Goal: Task Accomplishment & Management: Manage account settings

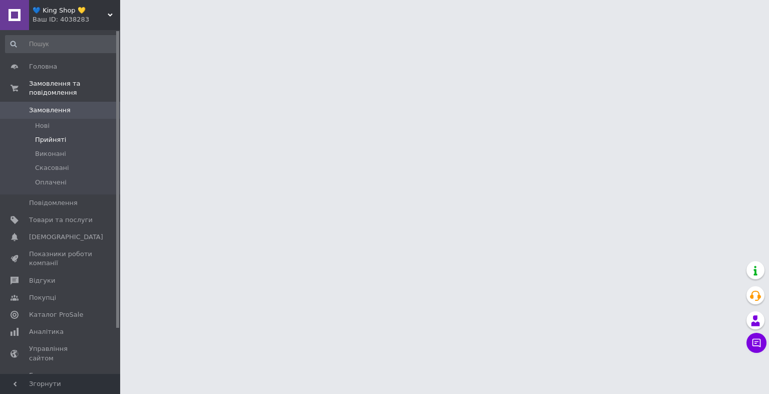
click at [51, 135] on span "Прийняті" at bounding box center [50, 139] width 31 height 9
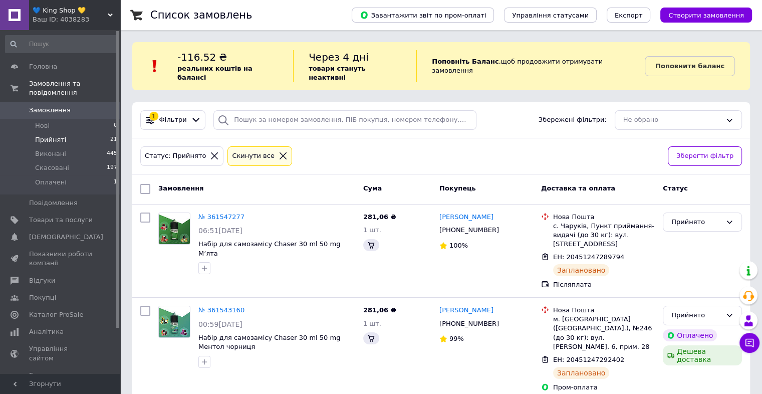
click at [51, 135] on span "Прийняті" at bounding box center [50, 139] width 31 height 9
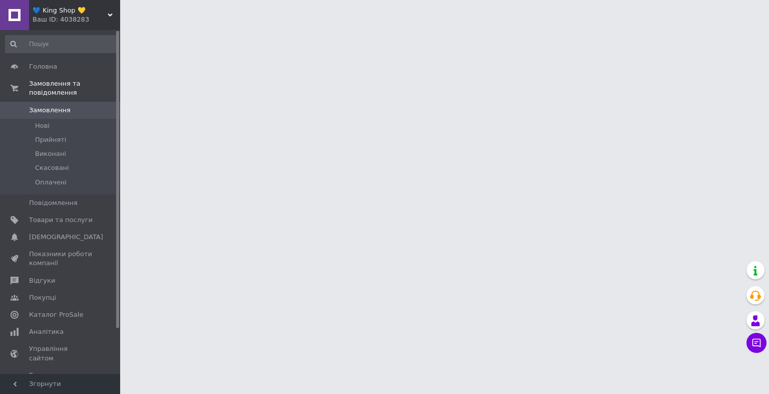
click at [59, 135] on span "Прийняті" at bounding box center [50, 139] width 31 height 9
click at [62, 135] on span "Прийняті" at bounding box center [50, 139] width 31 height 9
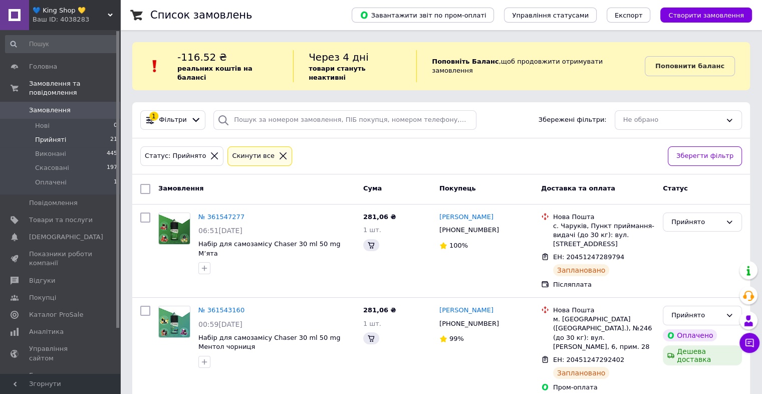
click at [62, 135] on span "Прийняті" at bounding box center [50, 139] width 31 height 9
click at [65, 119] on li "Нові 0" at bounding box center [61, 126] width 123 height 14
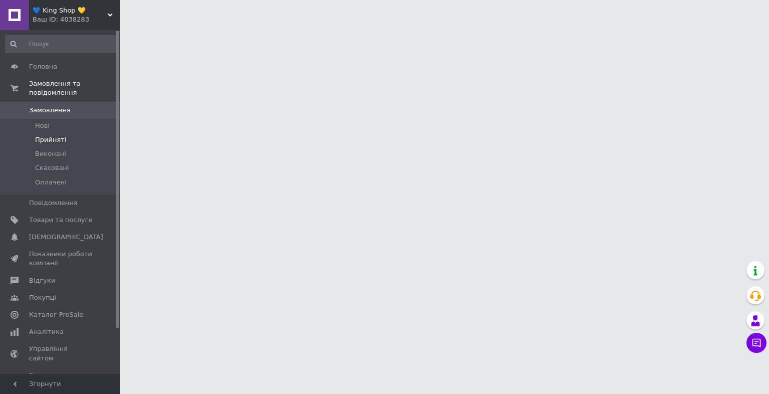
click at [39, 135] on span "Прийняті" at bounding box center [50, 139] width 31 height 9
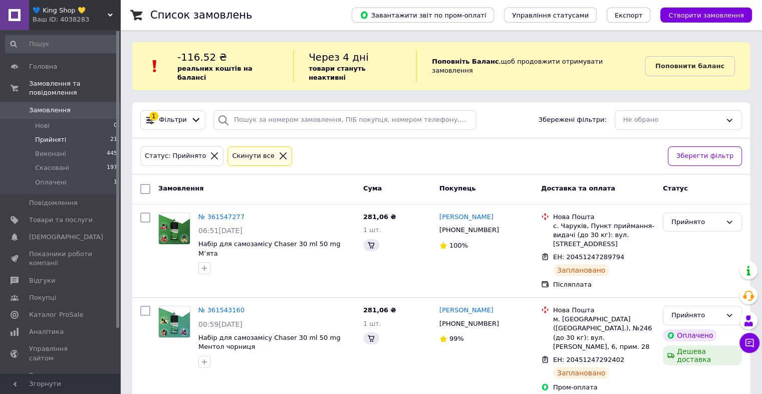
click at [39, 135] on span "Прийняті" at bounding box center [50, 139] width 31 height 9
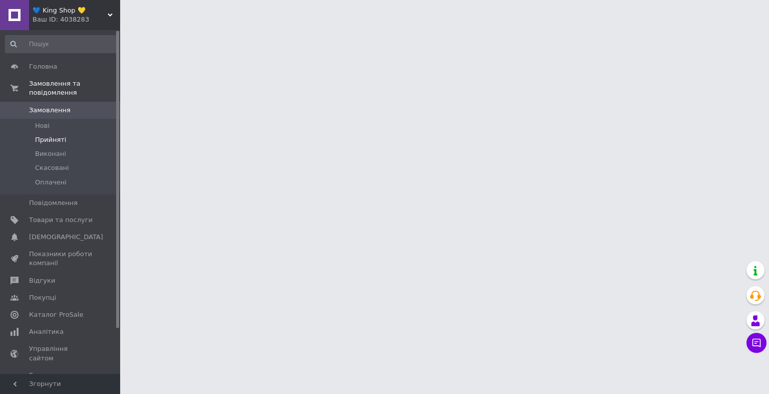
click at [43, 135] on span "Прийняті" at bounding box center [50, 139] width 31 height 9
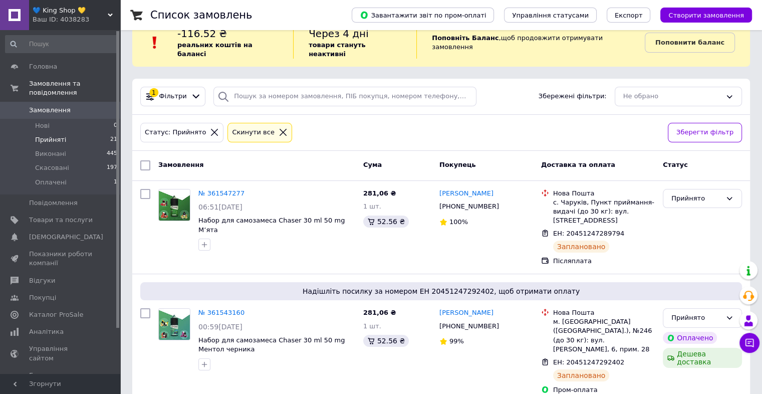
scroll to position [24, 0]
